Goal: Find specific page/section: Find specific page/section

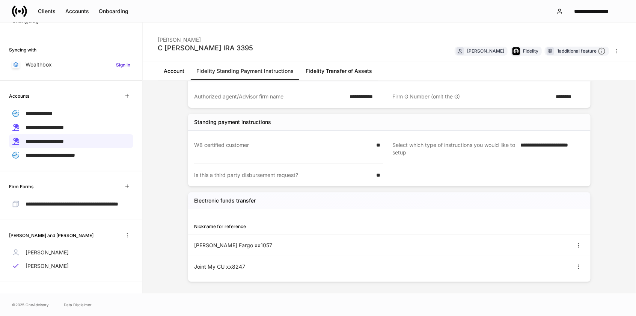
scroll to position [97, 0]
click at [44, 12] on div "Clients" at bounding box center [47, 12] width 18 height 8
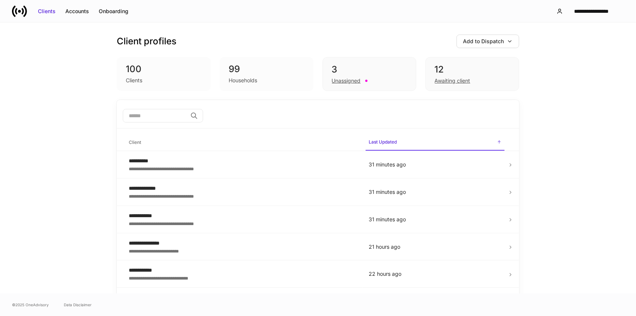
click at [133, 109] on input "search" at bounding box center [155, 116] width 65 height 14
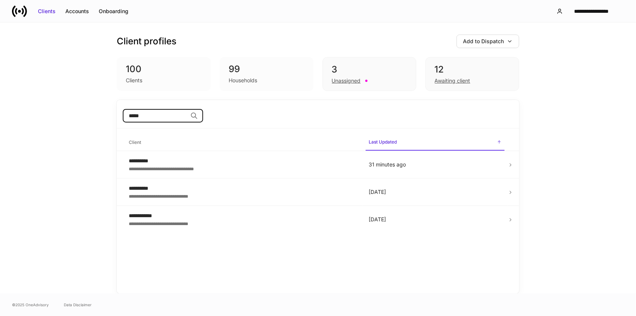
type input "*****"
click at [136, 161] on div "**********" at bounding box center [243, 161] width 228 height 8
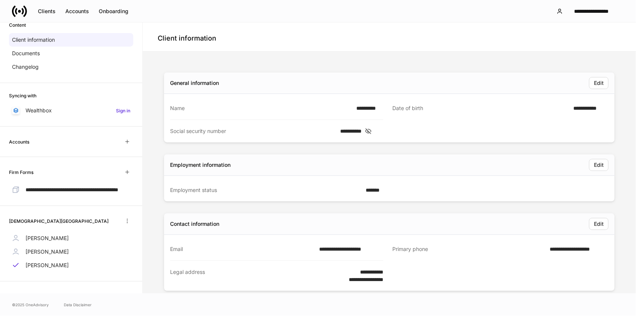
scroll to position [52, 0]
click at [59, 252] on p "Brenda Huebner" at bounding box center [47, 252] width 43 height 8
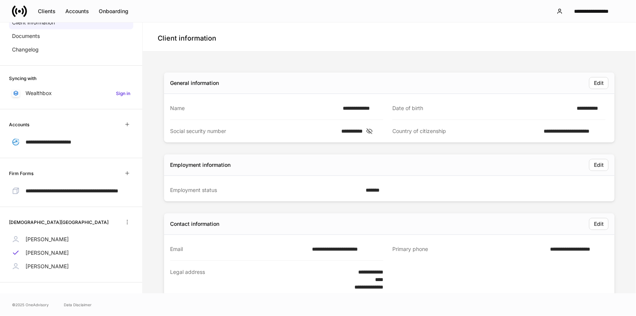
scroll to position [70, 0]
click at [46, 236] on p "Mike Fiedler" at bounding box center [47, 238] width 43 height 8
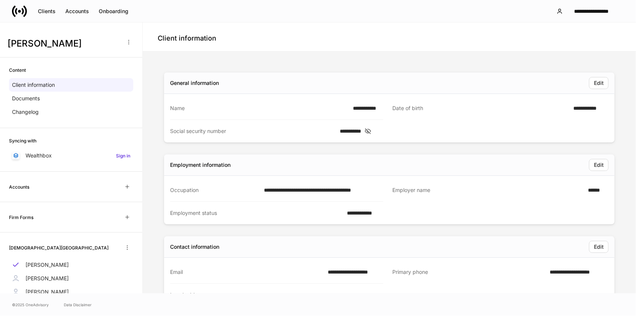
scroll to position [27, 0]
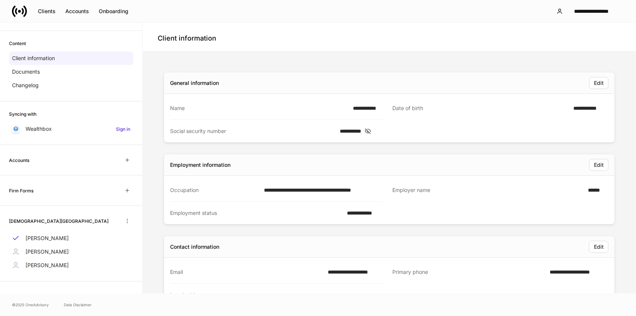
click at [388, 133] on div "**********" at bounding box center [383, 119] width 445 height 45
click at [372, 130] on icon at bounding box center [368, 131] width 8 height 7
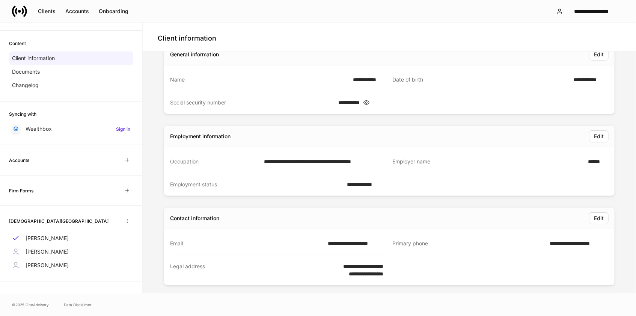
scroll to position [35, 0]
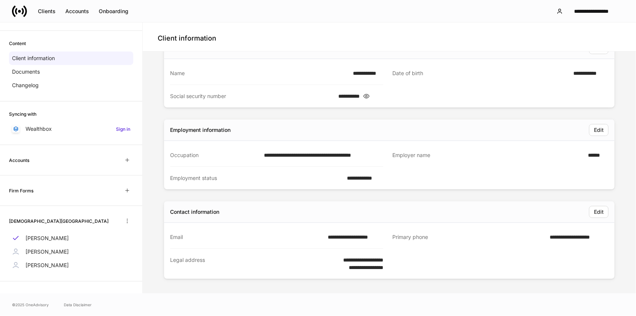
click at [340, 238] on div "**********" at bounding box center [353, 237] width 60 height 8
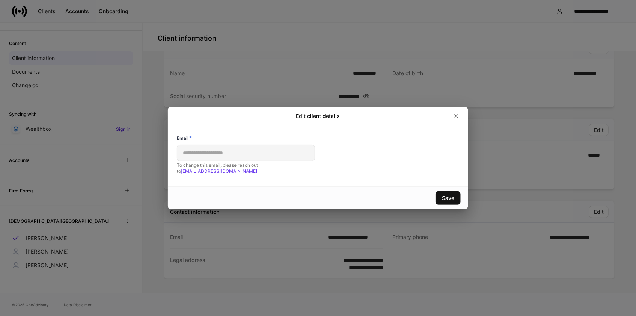
click at [170, 159] on div "**********" at bounding box center [318, 155] width 300 height 61
click at [457, 122] on button "button" at bounding box center [456, 116] width 12 height 12
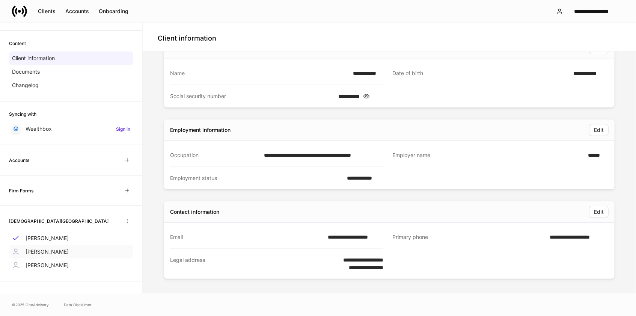
click at [60, 252] on p "Brenda Huebner" at bounding box center [47, 252] width 43 height 8
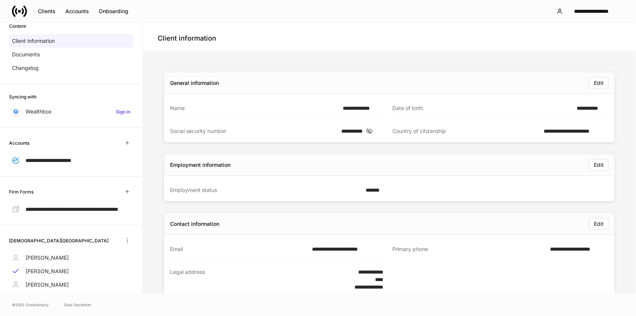
scroll to position [70, 0]
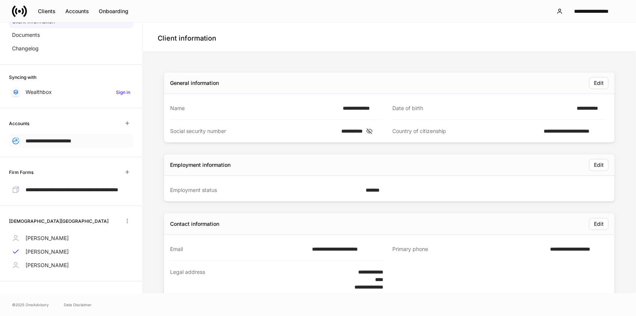
click at [70, 138] on span "**********" at bounding box center [49, 140] width 46 height 5
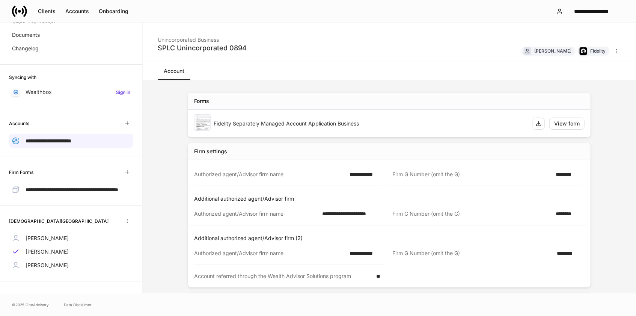
scroll to position [186, 0]
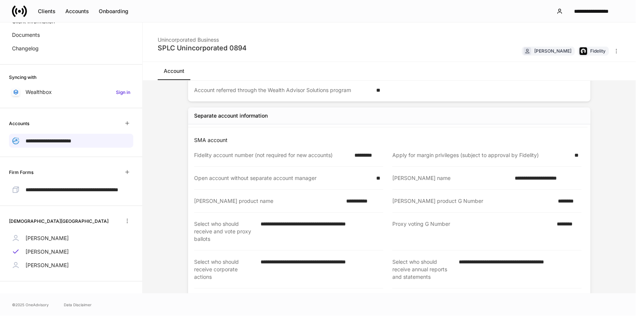
click at [164, 77] on link "Account" at bounding box center [174, 71] width 33 height 18
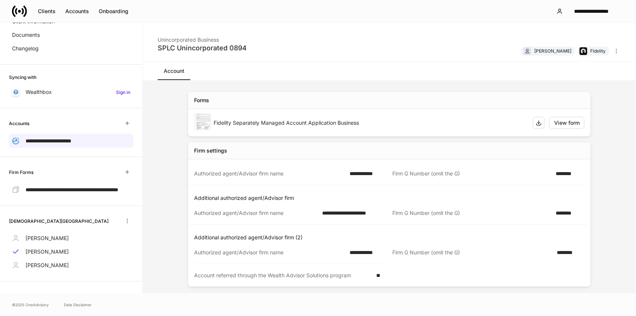
scroll to position [0, 0]
click at [560, 122] on div "View form" at bounding box center [567, 124] width 26 height 8
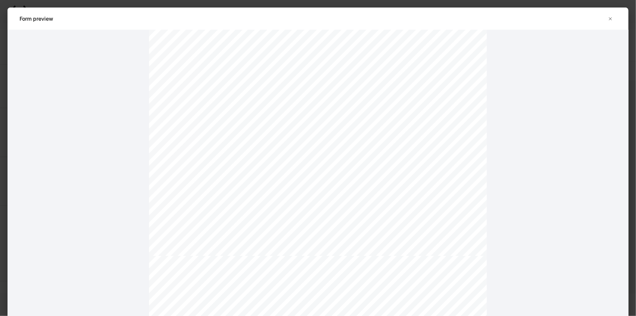
scroll to position [6003, 0]
click at [610, 20] on icon "button" at bounding box center [611, 18] width 3 height 3
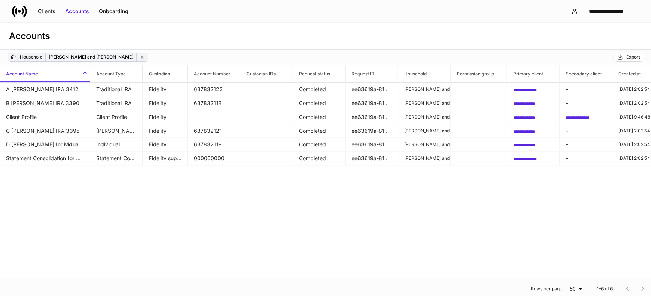
click at [140, 57] on icon at bounding box center [142, 56] width 5 height 5
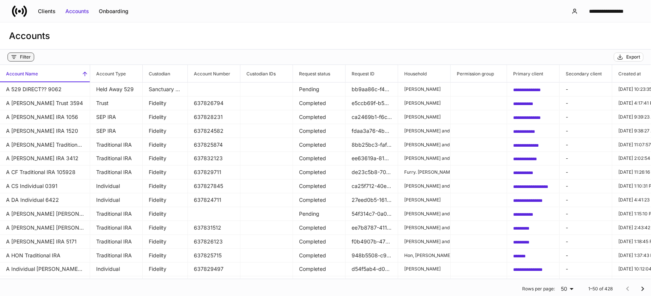
click at [27, 56] on div "Filter" at bounding box center [25, 57] width 11 height 6
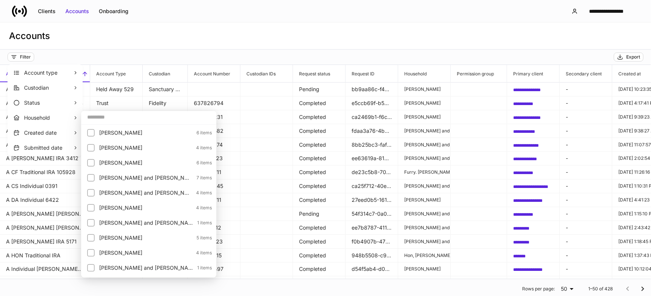
drag, startPoint x: 32, startPoint y: 114, endPoint x: 38, endPoint y: 111, distance: 6.3
click at [33, 114] on p "Household" at bounding box center [48, 118] width 49 height 8
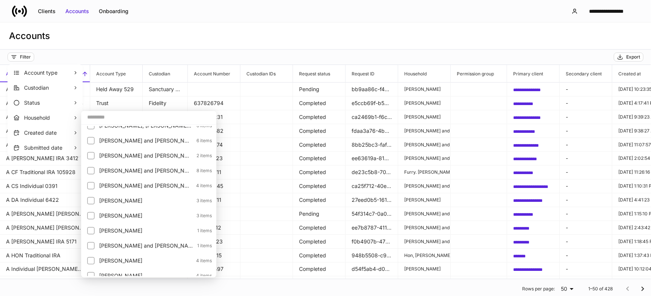
scroll to position [1183, 0]
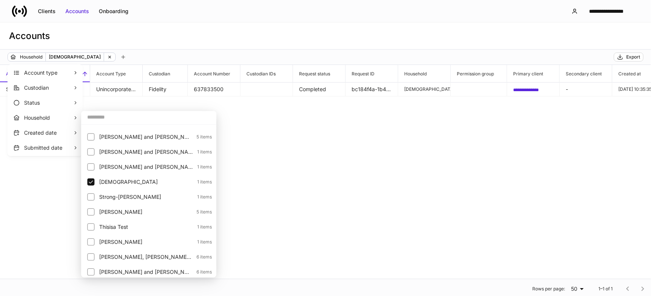
click at [87, 53] on div at bounding box center [325, 148] width 651 height 296
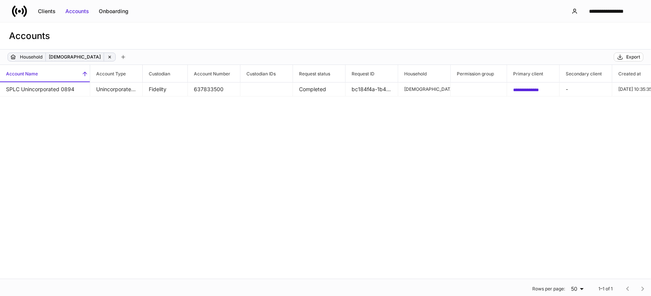
click at [71, 55] on p "[DEMOGRAPHIC_DATA]" at bounding box center [75, 57] width 52 height 8
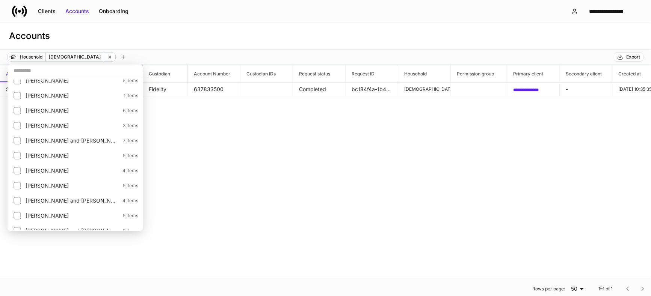
scroll to position [592, 0]
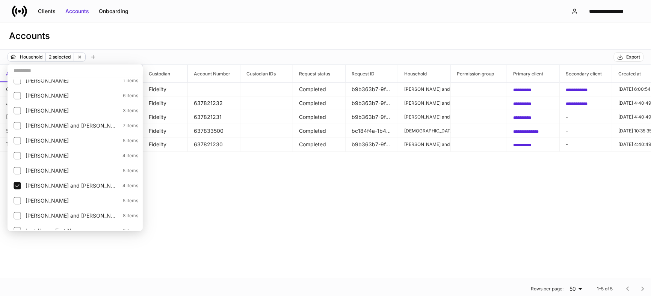
click at [198, 177] on div at bounding box center [325, 148] width 651 height 296
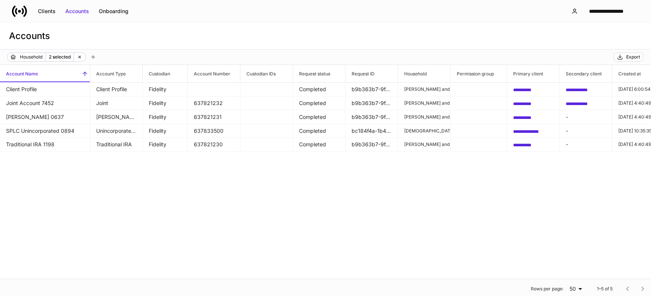
click at [333, 10] on div "**********" at bounding box center [325, 11] width 651 height 22
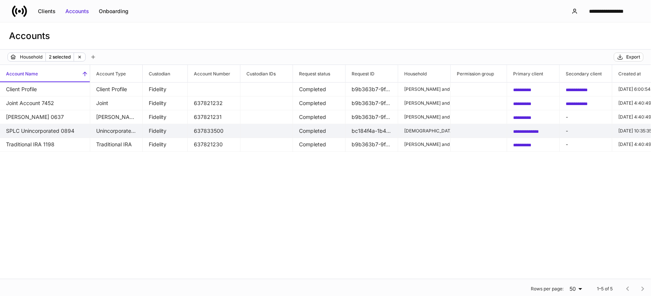
click at [19, 128] on td "SPLC Unincorporated 0894" at bounding box center [45, 131] width 90 height 14
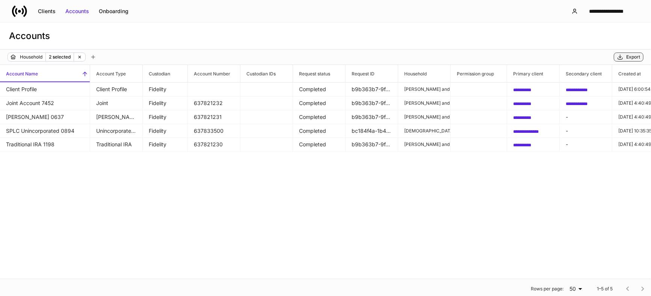
click at [620, 56] on icon "button" at bounding box center [620, 57] width 6 height 6
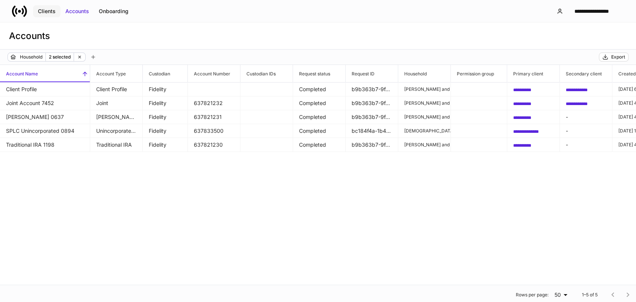
click at [47, 11] on div "Clients" at bounding box center [47, 12] width 18 height 8
